Goal: Task Accomplishment & Management: Use online tool/utility

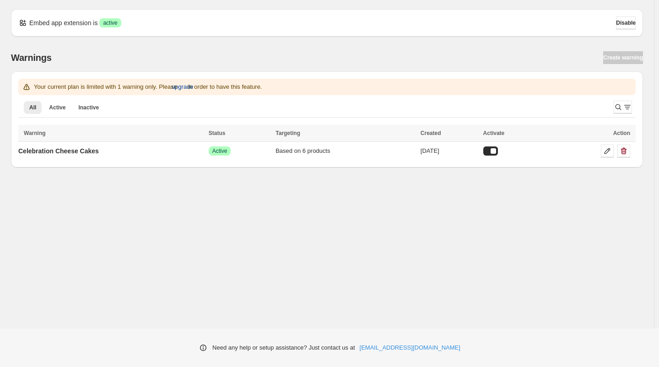
click at [193, 88] on span "upgrade" at bounding box center [183, 86] width 22 height 9
click at [191, 84] on span "upgrade" at bounding box center [183, 86] width 22 height 9
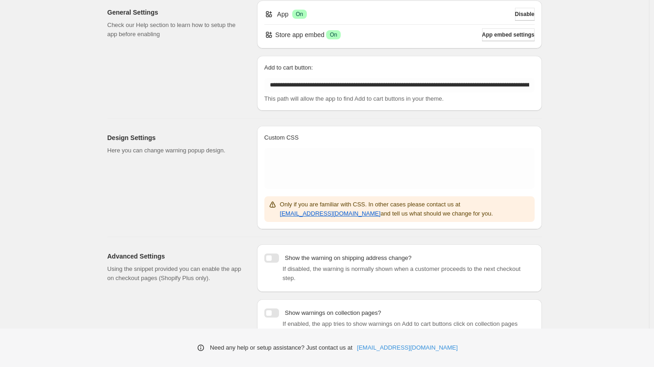
scroll to position [90, 0]
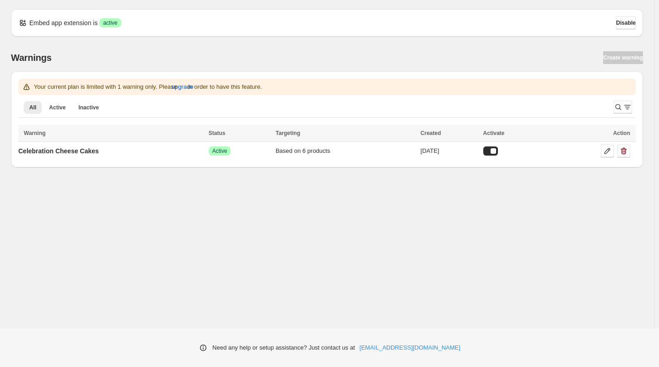
click at [617, 55] on div "Warnings Create warning" at bounding box center [327, 57] width 632 height 13
click at [137, 200] on div "Embed app extension is Success active Disable Warnings Create warning Your curr…" at bounding box center [327, 164] width 654 height 328
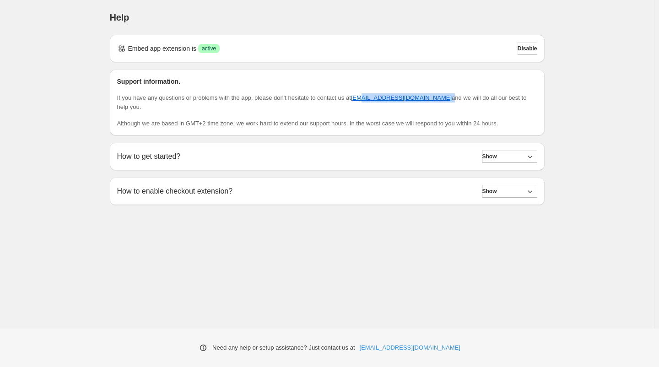
drag, startPoint x: 413, startPoint y: 99, endPoint x: 361, endPoint y: 102, distance: 52.7
click at [361, 102] on p "If you have any questions or problems with the app, please don't hesitate to co…" at bounding box center [327, 102] width 420 height 18
click at [367, 107] on div "If you have any questions or problems with the app, please don't hesitate to co…" at bounding box center [327, 110] width 420 height 35
drag, startPoint x: 411, startPoint y: 95, endPoint x: 353, endPoint y: 95, distance: 58.6
click at [353, 95] on p "If you have any questions or problems with the app, please don't hesitate to co…" at bounding box center [327, 102] width 420 height 18
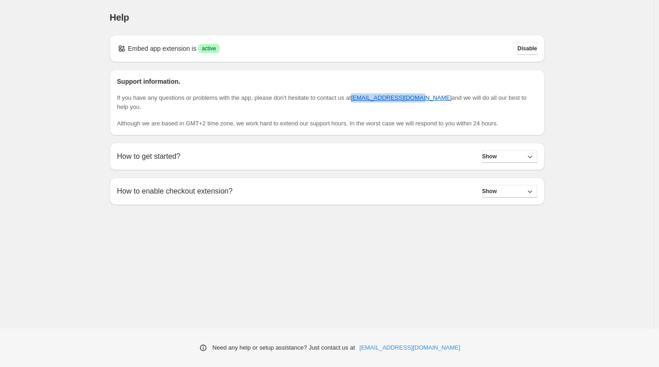
copy span "[EMAIL_ADDRESS][DOMAIN_NAME]"
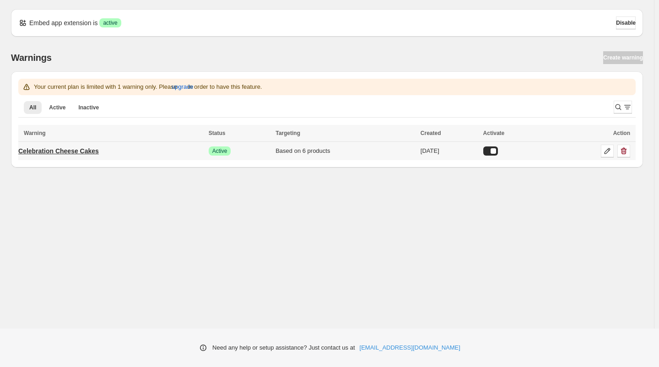
click at [78, 148] on p "Celebration Cheese Cakes" at bounding box center [58, 150] width 81 height 9
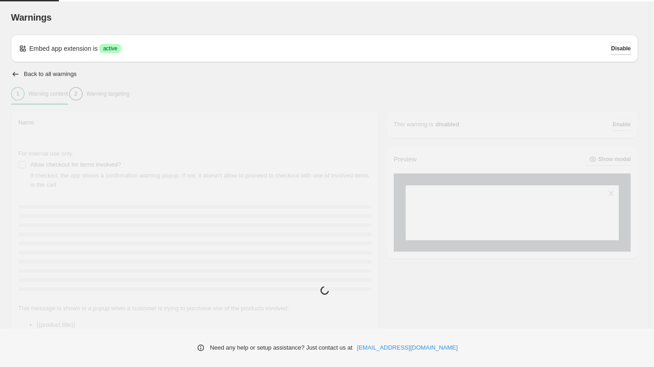
type input "**********"
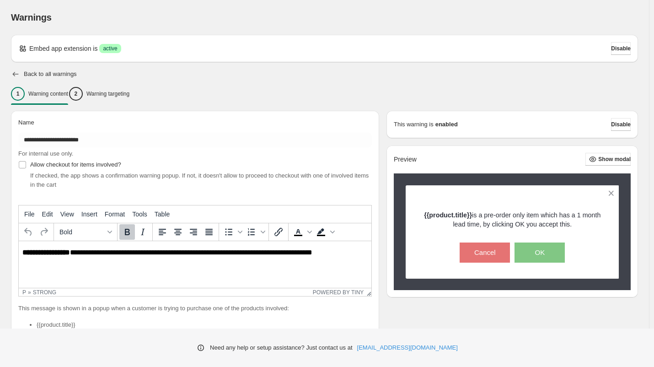
click at [14, 74] on icon "button" at bounding box center [15, 74] width 9 height 9
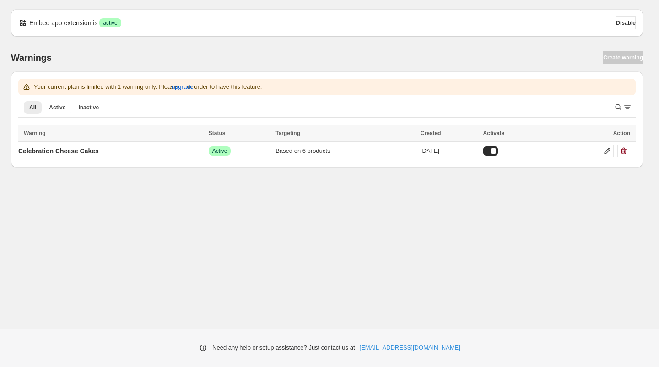
click at [490, 222] on div "Embed app extension is Success active Disable Warnings Create warning Your curr…" at bounding box center [327, 164] width 654 height 328
click at [92, 51] on div "Warnings Create warning Your current plan is limited with 1 warning only. Pleas…" at bounding box center [323, 102] width 639 height 131
click at [362, 355] on div "Need any help or setup assistance? Just contact us at help@elastic-soft.com" at bounding box center [329, 348] width 659 height 38
click at [616, 59] on div "Warnings Create warning" at bounding box center [327, 57] width 632 height 13
